Goal: Task Accomplishment & Management: Manage account settings

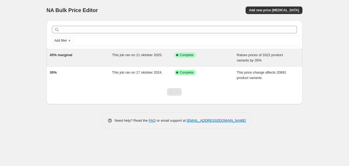
click at [81, 55] on div "45% marginal" at bounding box center [81, 57] width 62 height 11
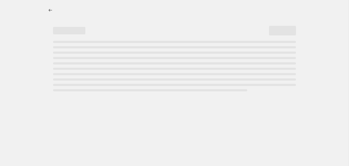
select select "percentage"
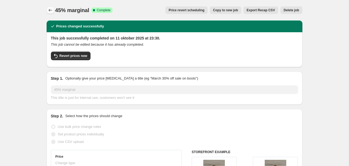
click at [49, 10] on icon "Price change jobs" at bounding box center [50, 10] width 5 height 5
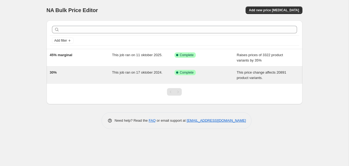
click at [141, 74] on span "This job ran on 17 oktober 2024." at bounding box center [137, 72] width 50 height 4
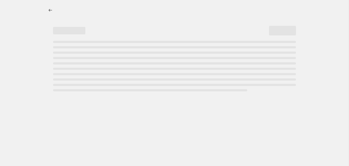
select select "margin"
select select "remove"
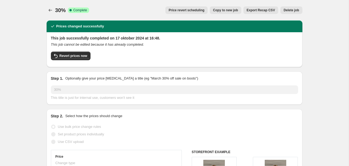
click at [287, 12] on button "Delete job" at bounding box center [291, 10] width 22 height 8
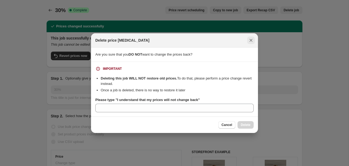
click at [249, 41] on icon "Close" at bounding box center [250, 40] width 5 height 5
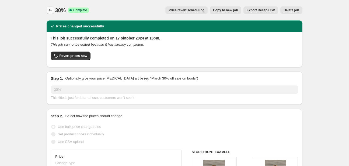
click at [50, 9] on icon "Price change jobs" at bounding box center [50, 10] width 5 height 5
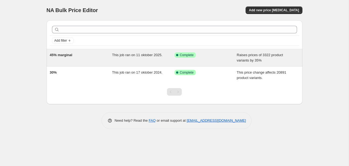
click at [75, 60] on div "45% marginal" at bounding box center [81, 57] width 62 height 11
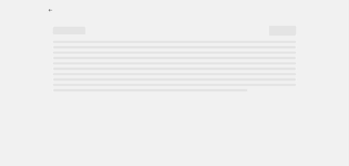
select select "percentage"
